Goal: Information Seeking & Learning: Check status

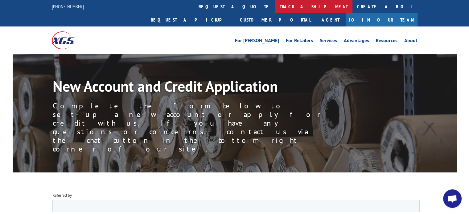
click at [275, 7] on link "track a shipment" at bounding box center [313, 6] width 77 height 13
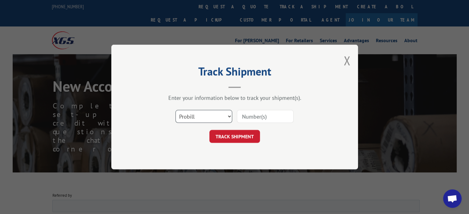
click at [212, 111] on select "Select category... Probill BOL PO" at bounding box center [203, 116] width 57 height 13
select select "bol"
click at [175, 110] on select "Select category... Probill BOL PO" at bounding box center [203, 116] width 57 height 13
click at [260, 115] on input at bounding box center [265, 116] width 57 height 13
type input "3376194"
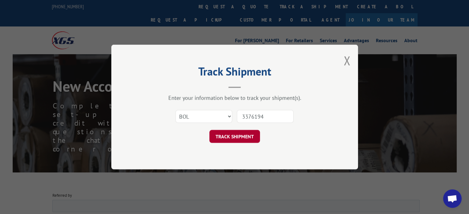
click at [234, 135] on button "TRACK SHIPMENT" at bounding box center [234, 136] width 51 height 13
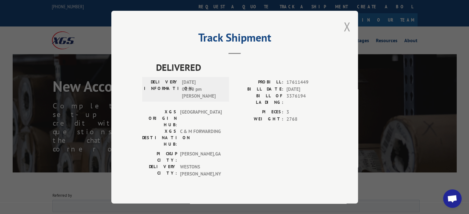
click at [343, 22] on button "Close modal" at bounding box center [346, 26] width 7 height 16
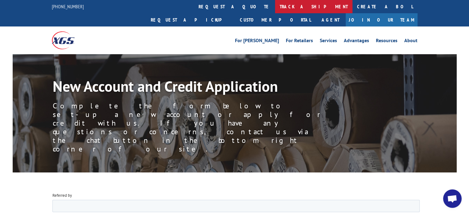
click at [275, 5] on link "track a shipment" at bounding box center [313, 6] width 77 height 13
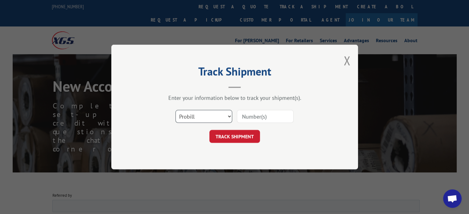
click at [223, 113] on select "Select category... Probill BOL PO" at bounding box center [203, 116] width 57 height 13
select select "bol"
click at [175, 110] on select "Select category... Probill BOL PO" at bounding box center [203, 116] width 57 height 13
click at [252, 114] on input at bounding box center [265, 116] width 57 height 13
type input "3376981"
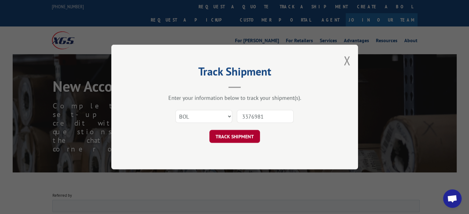
click at [231, 133] on button "TRACK SHIPMENT" at bounding box center [234, 136] width 51 height 13
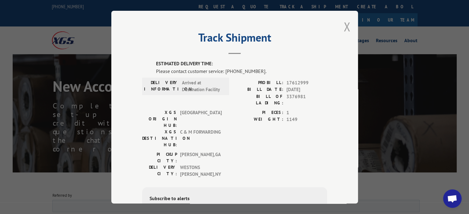
click at [344, 26] on button "Close modal" at bounding box center [346, 26] width 7 height 16
